Goal: Information Seeking & Learning: Learn about a topic

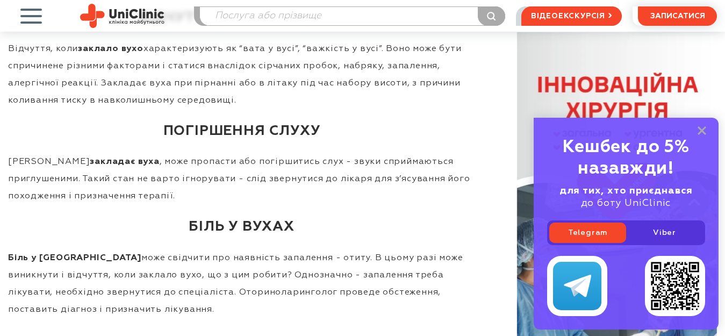
scroll to position [752, 0]
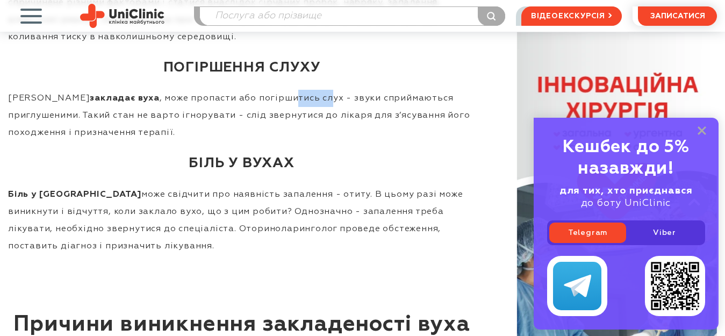
drag, startPoint x: 238, startPoint y: 128, endPoint x: 270, endPoint y: 128, distance: 32.2
click at [270, 128] on p "Коли закладає вуха , може пропасти або погіршитись слух - звуки сприймаються пр…" at bounding box center [241, 116] width 467 height 52
drag, startPoint x: 305, startPoint y: 126, endPoint x: 334, endPoint y: 126, distance: 28.5
click at [334, 126] on p "Коли закладає вуха , може пропасти або погіршитись слух - звуки сприймаються пр…" at bounding box center [241, 116] width 467 height 52
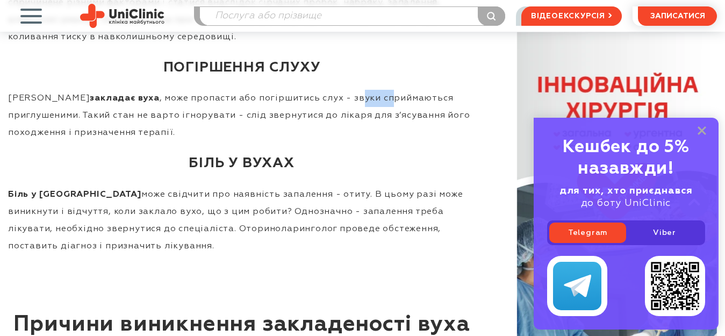
click at [334, 126] on p "Коли закладає вуха , може пропасти або погіршитись слух - звуки сприймаються пр…" at bounding box center [241, 116] width 467 height 52
drag, startPoint x: 396, startPoint y: 123, endPoint x: 441, endPoint y: 122, distance: 45.1
click at [441, 122] on p "Коли закладає вуха , може пропасти або погіршитись слух - звуки сприймаються пр…" at bounding box center [241, 116] width 467 height 52
drag, startPoint x: 38, startPoint y: 145, endPoint x: 50, endPoint y: 143, distance: 12.5
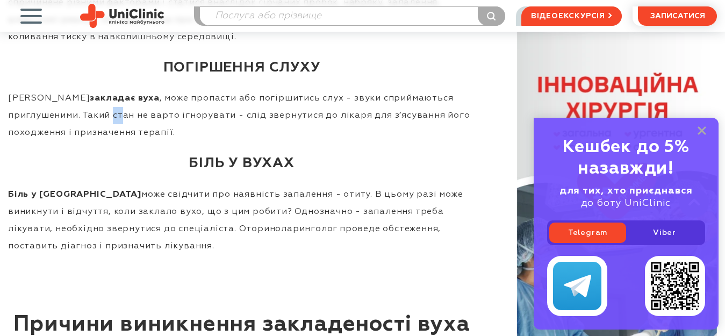
click at [50, 141] on p "Коли закладає вуха , може пропасти або погіршитись слух - звуки сприймаються пр…" at bounding box center [241, 116] width 467 height 52
drag, startPoint x: 61, startPoint y: 143, endPoint x: 84, endPoint y: 144, distance: 23.1
click at [84, 141] on p "Коли закладає вуха , може пропасти або погіршитись слух - звуки сприймаються пр…" at bounding box center [241, 116] width 467 height 52
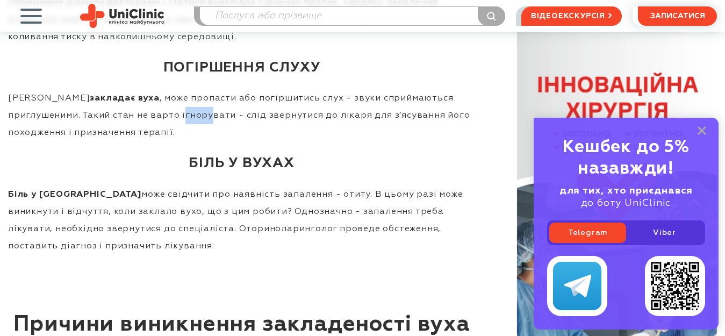
drag, startPoint x: 106, startPoint y: 144, endPoint x: 134, endPoint y: 144, distance: 28.5
click at [134, 141] on p "Коли закладає вуха , може пропасти або погіршитись слух - звуки сприймаються пр…" at bounding box center [241, 116] width 467 height 52
drag, startPoint x: 203, startPoint y: 148, endPoint x: 240, endPoint y: 148, distance: 37.1
click at [240, 141] on p "Коли закладає вуха , може пропасти або погіршитись слух - звуки сприймаються пр…" at bounding box center [241, 116] width 467 height 52
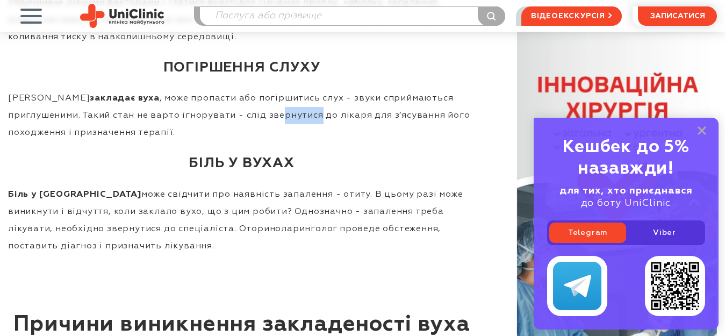
click at [240, 141] on p "Коли закладає вуха , може пропасти або погіршитись слух - звуки сприймаються пр…" at bounding box center [241, 116] width 467 height 52
drag, startPoint x: 263, startPoint y: 144, endPoint x: 309, endPoint y: 137, distance: 46.7
click at [309, 137] on p "Коли закладає вуха , може пропасти або погіршитись слух - звуки сприймаються пр…" at bounding box center [241, 116] width 467 height 52
drag, startPoint x: 375, startPoint y: 144, endPoint x: 389, endPoint y: 143, distance: 13.4
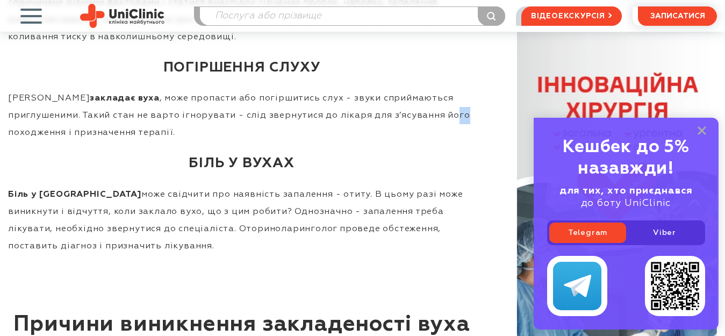
click at [389, 141] on p "Коли закладає вуха , може пропасти або погіршитись слух - звуки сприймаються пр…" at bounding box center [241, 116] width 467 height 52
drag, startPoint x: 71, startPoint y: 162, endPoint x: 107, endPoint y: 165, distance: 36.1
click at [106, 141] on p "Коли закладає вуха , може пропасти або погіршитись слух - звуки сприймаються пр…" at bounding box center [241, 116] width 467 height 52
click at [107, 141] on p "Коли закладає вуха , може пропасти або погіршитись слух - звуки сприймаються пр…" at bounding box center [241, 116] width 467 height 52
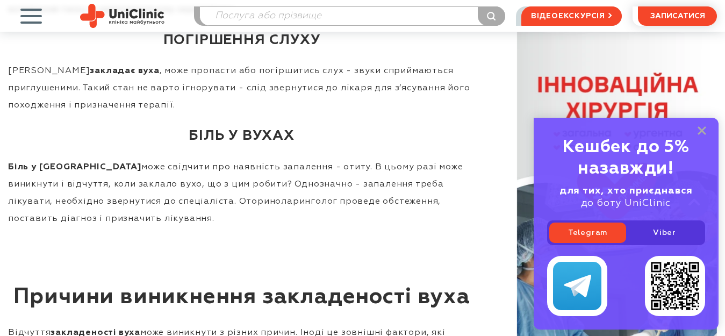
scroll to position [806, 0]
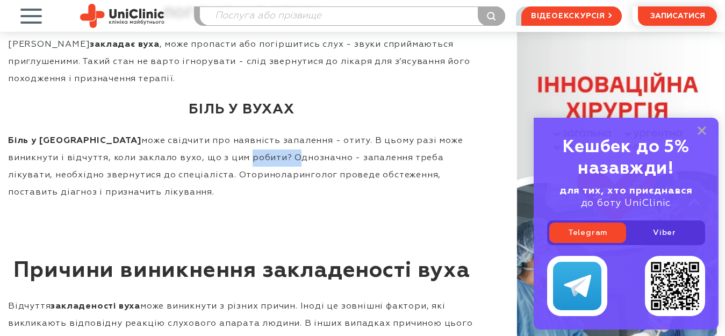
drag, startPoint x: 164, startPoint y: 178, endPoint x: 210, endPoint y: 179, distance: 45.7
click at [208, 179] on p "Біль у вусі може свідчити про наявність запалення - отиту. В цьому разі може ви…" at bounding box center [241, 166] width 467 height 69
click at [210, 179] on p "Біль у вусі може свідчити про наявність запалення - отиту. В цьому разі може ви…" at bounding box center [241, 166] width 467 height 69
click at [242, 164] on p "Біль у вусі може свідчити про наявність запалення - отиту. В цьому разі може ви…" at bounding box center [241, 166] width 467 height 69
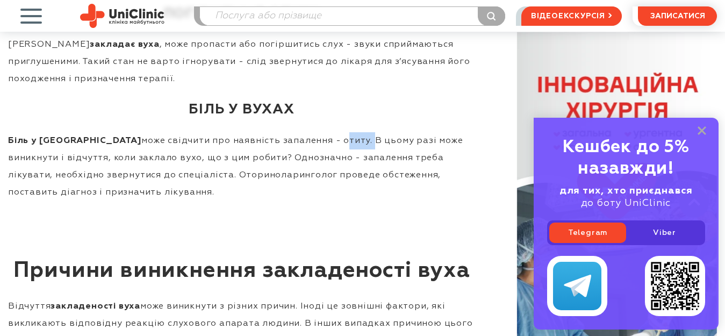
drag, startPoint x: 291, startPoint y: 164, endPoint x: 307, endPoint y: 165, distance: 16.7
click at [305, 164] on p "Біль у вусі може свідчити про наявність запалення - отиту. В цьому разі може ви…" at bounding box center [241, 166] width 467 height 69
click at [307, 165] on p "Біль у вусі може свідчити про наявність запалення - отиту. В цьому разі може ви…" at bounding box center [241, 166] width 467 height 69
drag, startPoint x: 332, startPoint y: 170, endPoint x: 354, endPoint y: 169, distance: 22.6
click at [354, 169] on p "Біль у вусі може свідчити про наявність запалення - отиту. В цьому разі може ви…" at bounding box center [241, 166] width 467 height 69
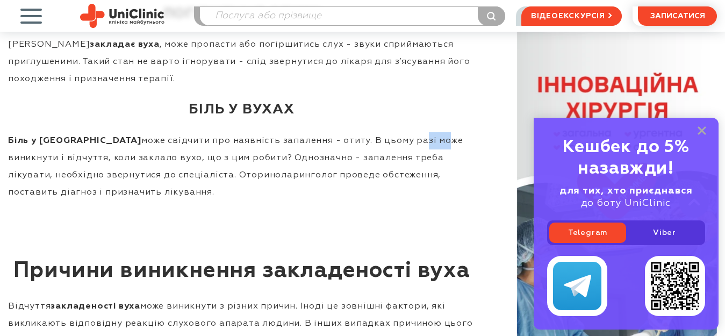
click at [354, 169] on p "Біль у вусі може свідчити про наявність запалення - отиту. В цьому разі може ви…" at bounding box center [241, 166] width 467 height 69
drag, startPoint x: 390, startPoint y: 170, endPoint x: 428, endPoint y: 174, distance: 37.8
click at [428, 174] on p "Біль у вусі може свідчити про наявність запалення - отиту. В цьому разі може ви…" at bounding box center [241, 166] width 467 height 69
drag, startPoint x: 353, startPoint y: 168, endPoint x: 395, endPoint y: 168, distance: 41.4
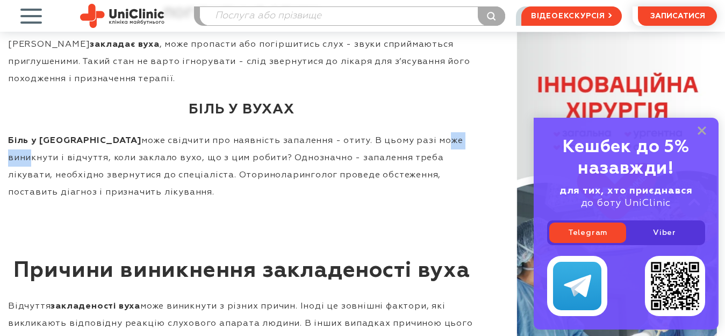
click at [395, 168] on p "Біль у вусі може свідчити про наявність запалення - отиту. В цьому разі може ви…" at bounding box center [241, 166] width 467 height 69
drag, startPoint x: 437, startPoint y: 170, endPoint x: 447, endPoint y: 170, distance: 9.7
click at [447, 170] on p "Біль у вусі може свідчити про наявність запалення - отиту. В цьому разі може ви…" at bounding box center [241, 166] width 467 height 69
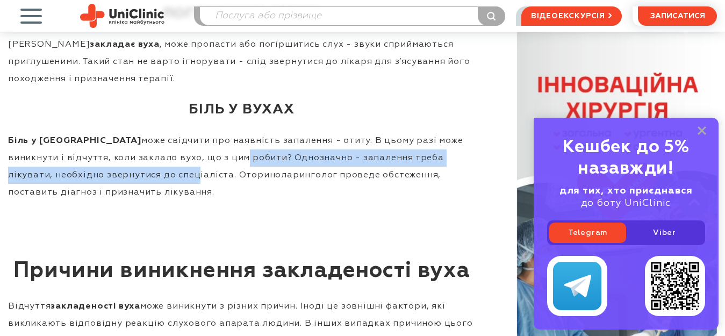
drag, startPoint x: 127, startPoint y: 191, endPoint x: 138, endPoint y: 191, distance: 10.7
click at [138, 191] on p "Біль у вусі може свідчити про наявність запалення - отиту. В цьому разі може ви…" at bounding box center [241, 166] width 467 height 69
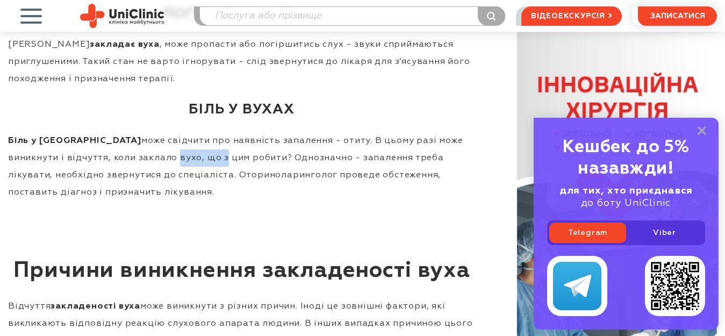
drag, startPoint x: 111, startPoint y: 189, endPoint x: 117, endPoint y: 189, distance: 5.9
click at [117, 189] on p "Біль у вусі може свідчити про наявність запалення - отиту. В цьому разі може ви…" at bounding box center [241, 166] width 467 height 69
click at [118, 189] on p "Біль у вусі може свідчити про наявність запалення - отиту. В цьому разі може ви…" at bounding box center [241, 166] width 467 height 69
drag, startPoint x: 147, startPoint y: 189, endPoint x: 170, endPoint y: 190, distance: 23.1
click at [170, 190] on p "Біль у вусі може свідчити про наявність запалення - отиту. В цьому разі може ви…" at bounding box center [241, 166] width 467 height 69
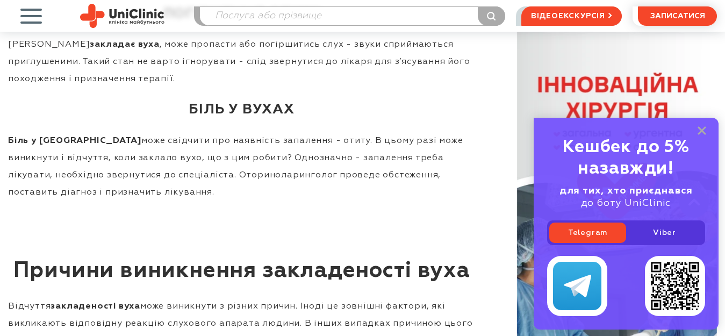
click at [194, 190] on p "Біль у вусі може свідчити про наявність запалення - отиту. В цьому разі може ви…" at bounding box center [241, 166] width 467 height 69
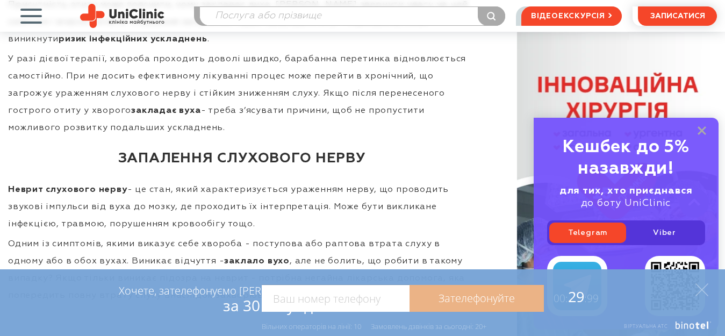
scroll to position [1504, 0]
